Goal: Find specific page/section: Find specific page/section

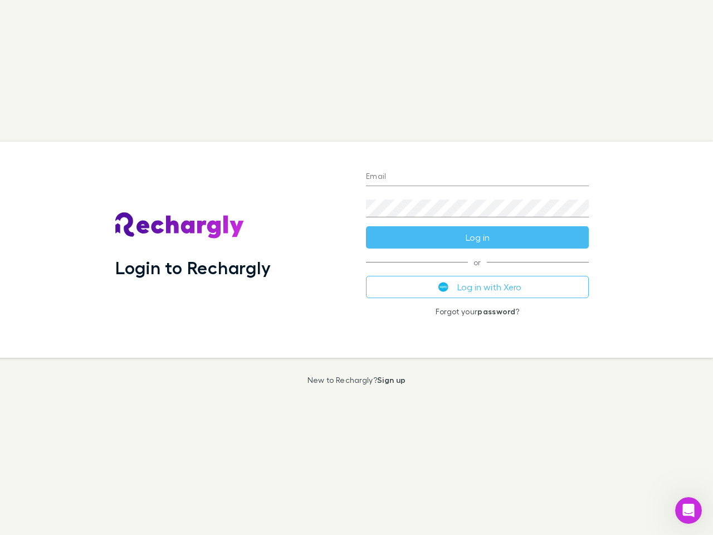
click at [357, 267] on div "Login to Rechargly" at bounding box center [231, 249] width 251 height 216
click at [477, 177] on input "Email" at bounding box center [477, 177] width 223 height 18
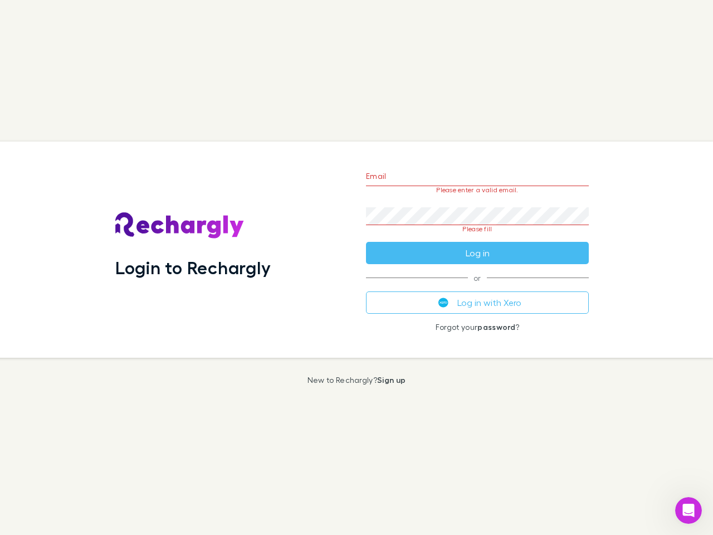
click at [477, 237] on form "Email Please enter a valid email. Password Please fill Log in" at bounding box center [477, 211] width 223 height 105
click at [477, 287] on div "Email Please enter a valid email. Password Please fill Log in or Log in with Xe…" at bounding box center [477, 249] width 241 height 216
